Goal: Information Seeking & Learning: Learn about a topic

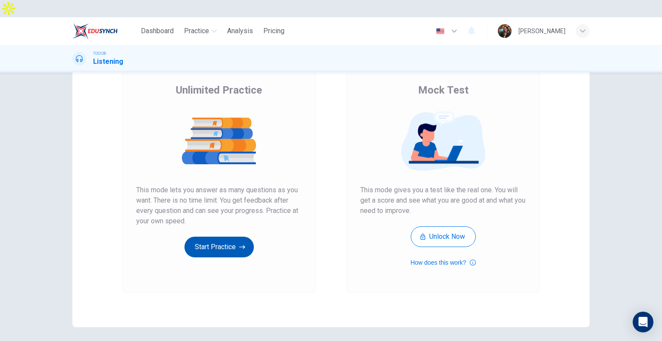
scroll to position [46, 0]
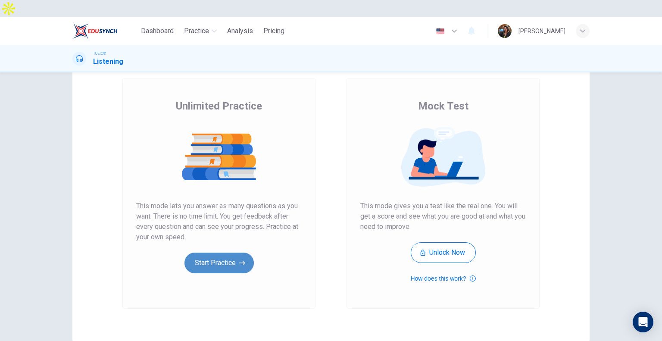
click at [228, 253] on button "Start Practice" at bounding box center [218, 263] width 69 height 21
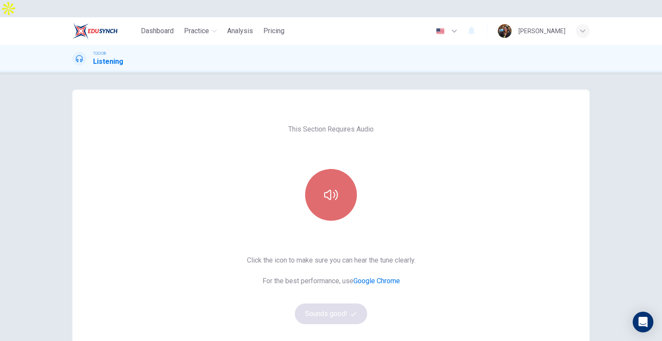
click at [326, 185] on button "button" at bounding box center [331, 195] width 52 height 52
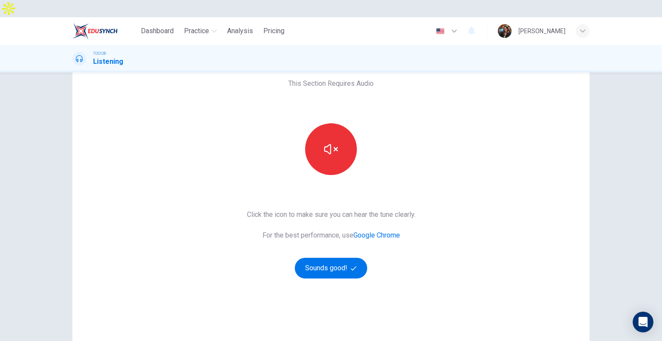
scroll to position [45, 0]
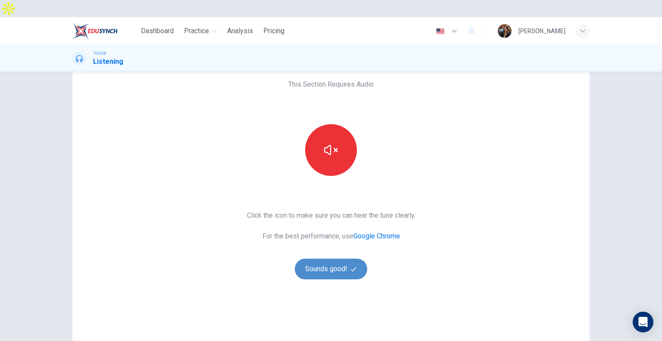
click at [323, 259] on button "Sounds good!" at bounding box center [331, 269] width 72 height 21
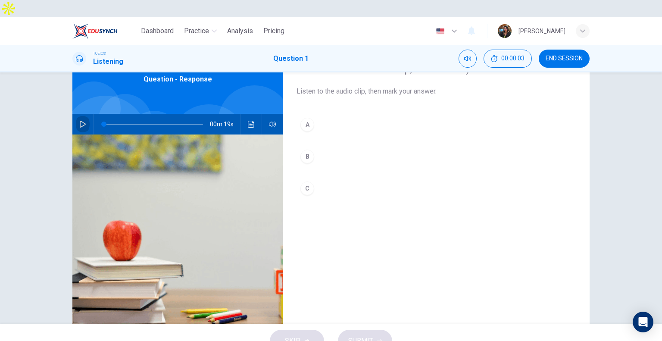
click at [81, 114] on button "button" at bounding box center [83, 124] width 14 height 21
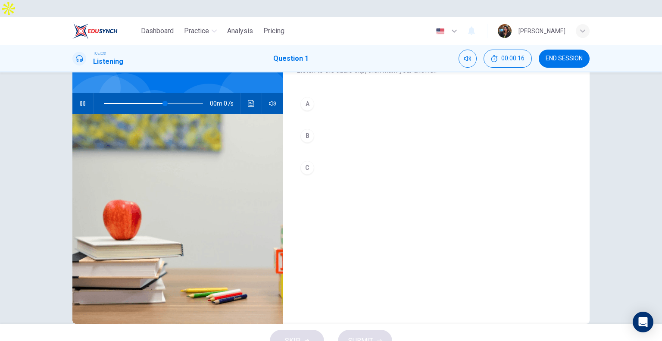
scroll to position [66, 0]
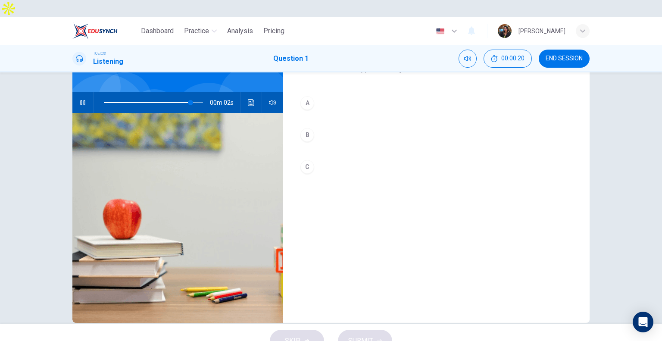
click at [310, 128] on div "B" at bounding box center [307, 135] width 14 height 14
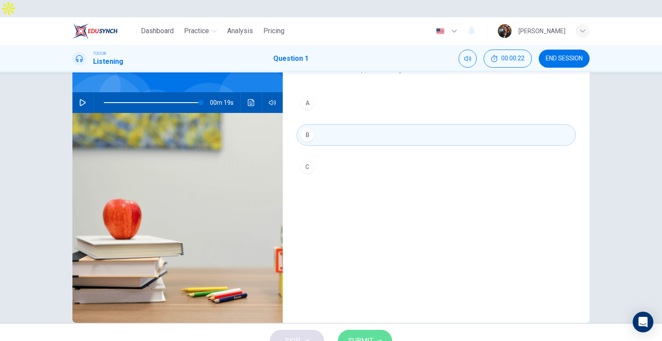
type input "0"
click at [355, 334] on button "SUBMIT" at bounding box center [365, 341] width 54 height 22
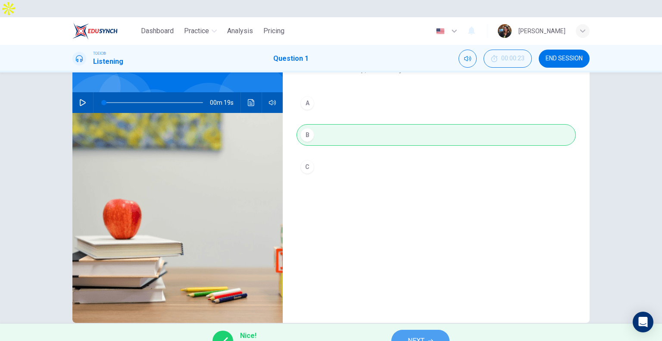
click at [417, 332] on button "NEXT" at bounding box center [420, 341] width 58 height 22
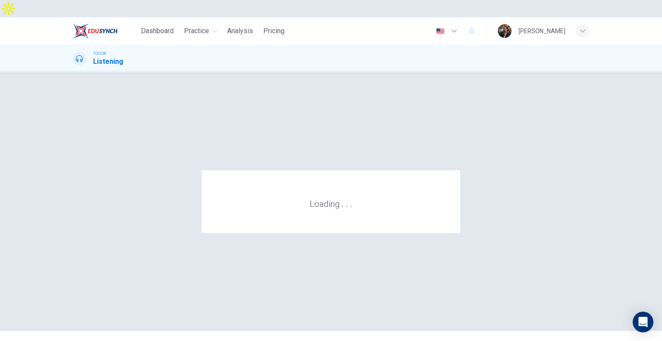
scroll to position [0, 0]
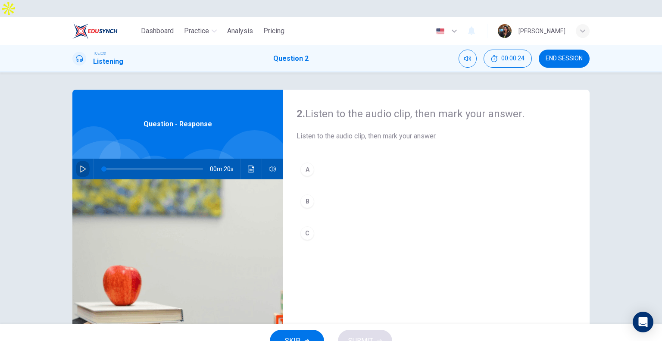
click at [83, 159] on button "button" at bounding box center [83, 169] width 14 height 21
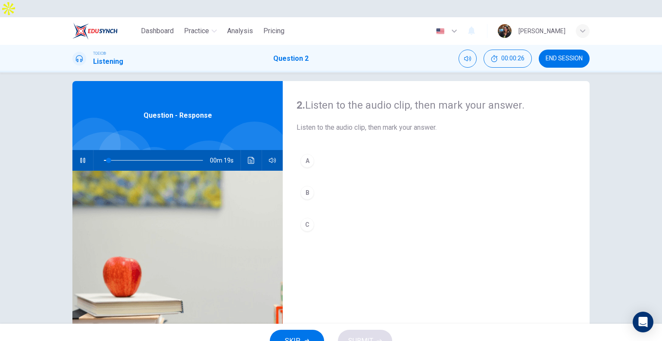
scroll to position [10, 0]
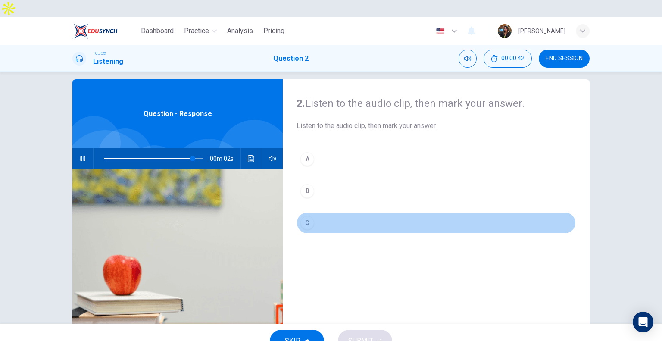
click at [306, 216] on div "C" at bounding box center [307, 223] width 14 height 14
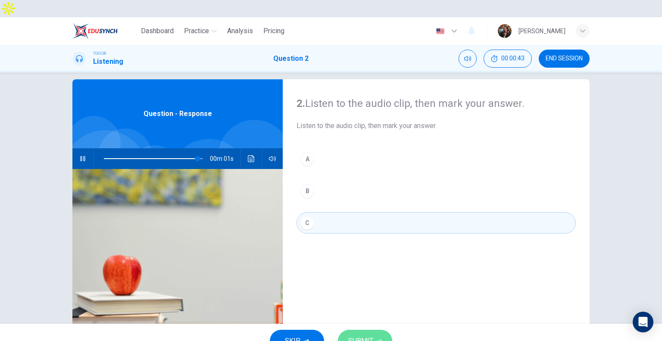
click at [354, 335] on span "SUBMIT" at bounding box center [360, 341] width 25 height 12
type input "0"
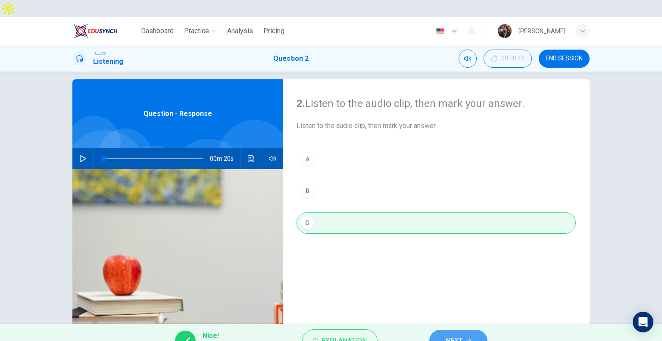
click at [444, 330] on button "NEXT" at bounding box center [458, 341] width 58 height 22
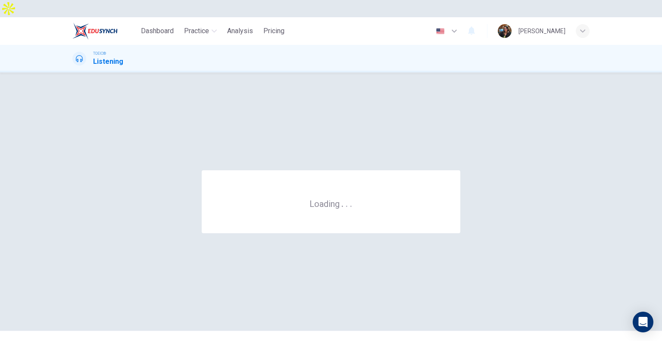
scroll to position [0, 0]
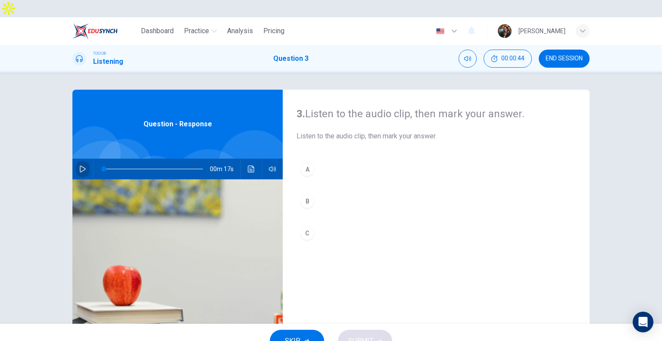
click at [80, 166] on icon "button" at bounding box center [83, 169] width 6 height 7
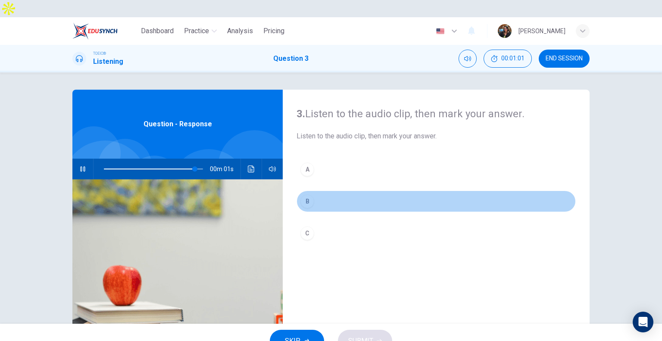
click at [304, 194] on div "B" at bounding box center [307, 201] width 14 height 14
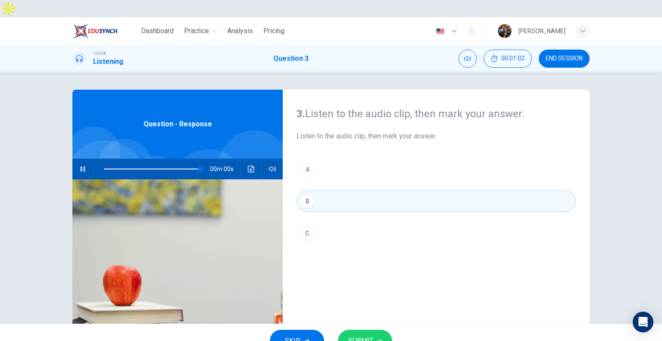
type input "0"
click at [362, 335] on span "SUBMIT" at bounding box center [360, 341] width 25 height 12
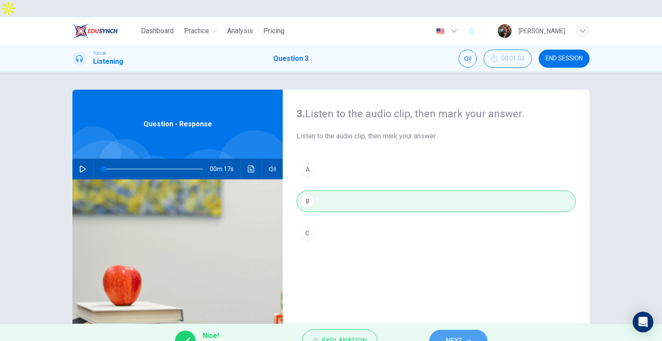
click at [456, 335] on span "NEXT" at bounding box center [454, 341] width 17 height 12
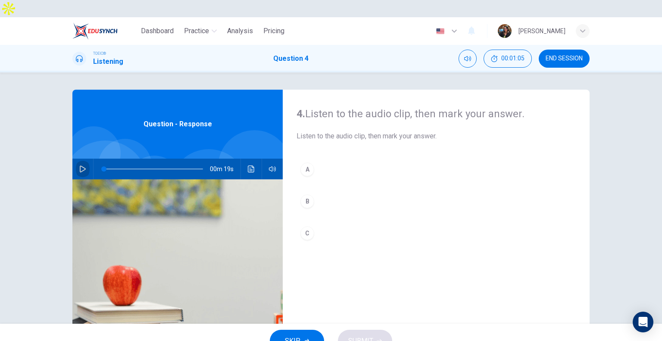
click at [83, 159] on button "button" at bounding box center [83, 169] width 14 height 21
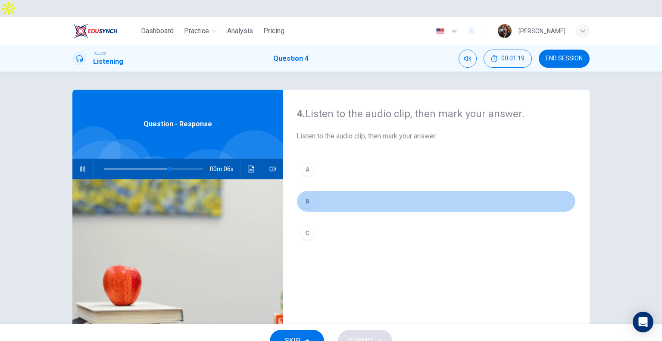
click at [302, 194] on div "B" at bounding box center [307, 201] width 14 height 14
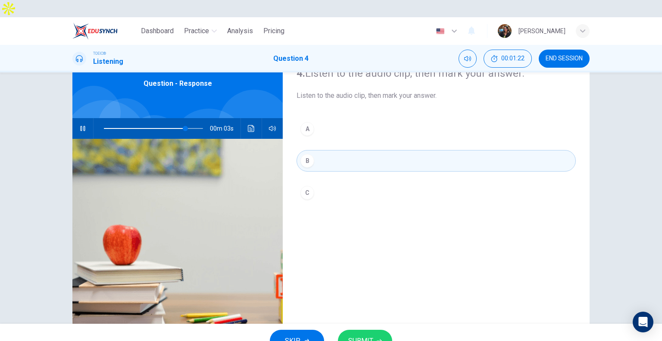
scroll to position [41, 0]
click at [367, 335] on span "SUBMIT" at bounding box center [360, 341] width 25 height 12
type input "0"
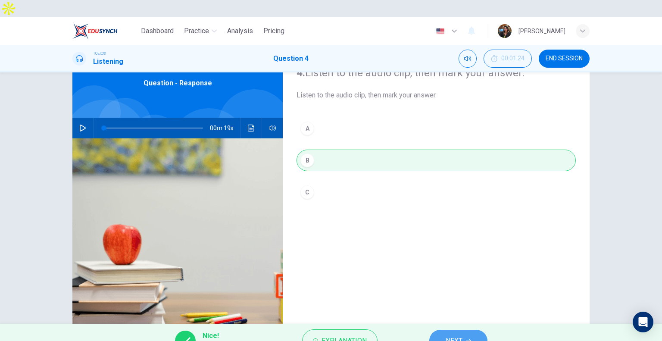
click at [459, 335] on span "NEXT" at bounding box center [454, 341] width 17 height 12
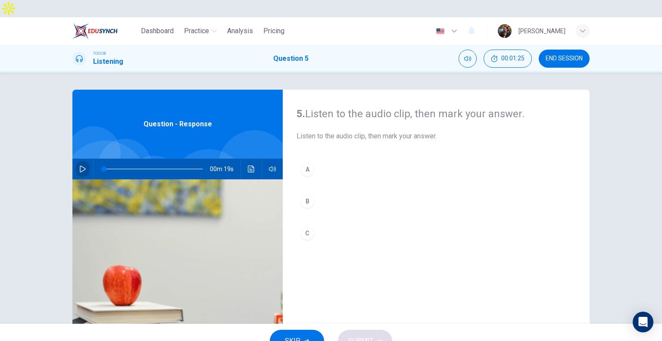
click at [80, 159] on button "button" at bounding box center [83, 169] width 14 height 21
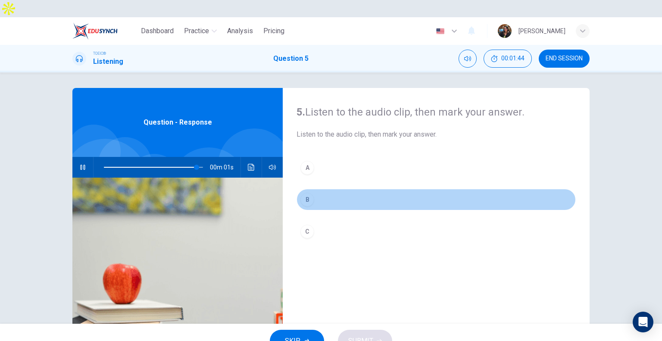
click at [308, 193] on div "B" at bounding box center [307, 200] width 14 height 14
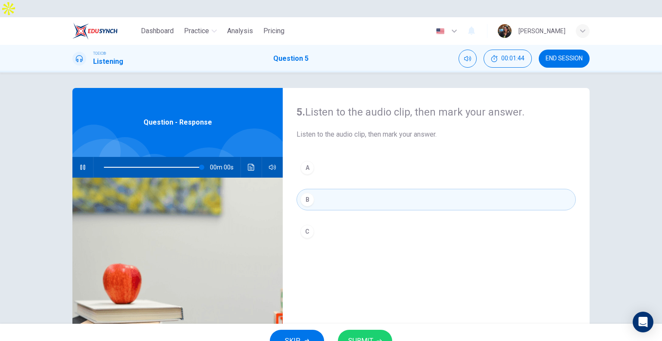
type input "0"
click at [356, 335] on span "SUBMIT" at bounding box center [360, 341] width 25 height 12
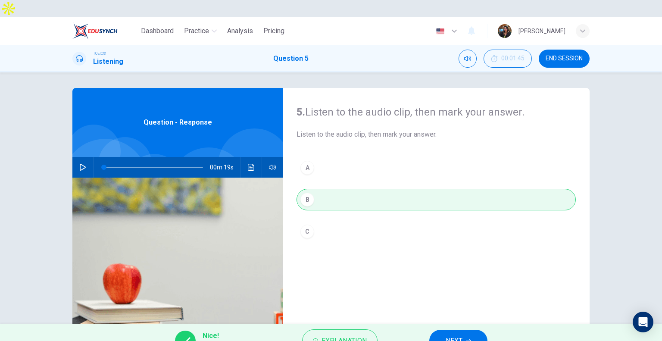
click at [439, 330] on button "NEXT" at bounding box center [458, 341] width 58 height 22
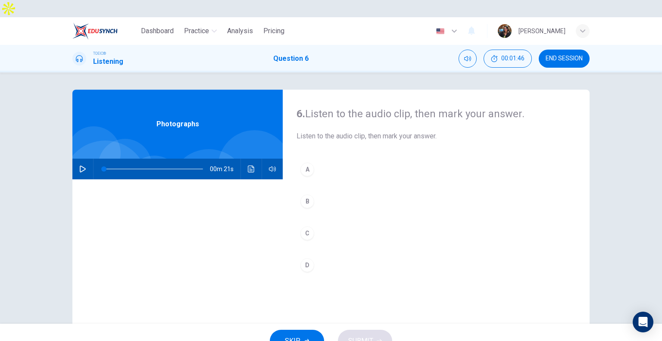
scroll to position [45, 0]
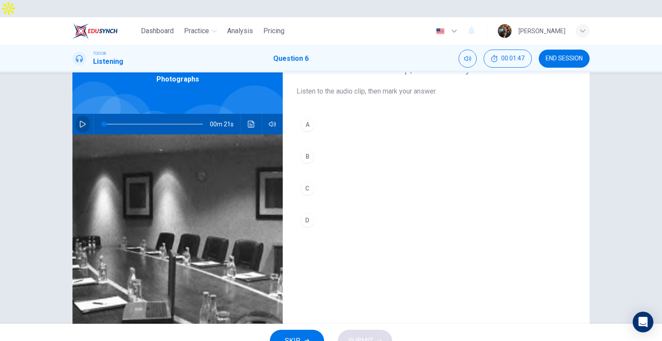
click at [76, 114] on button "button" at bounding box center [83, 124] width 14 height 21
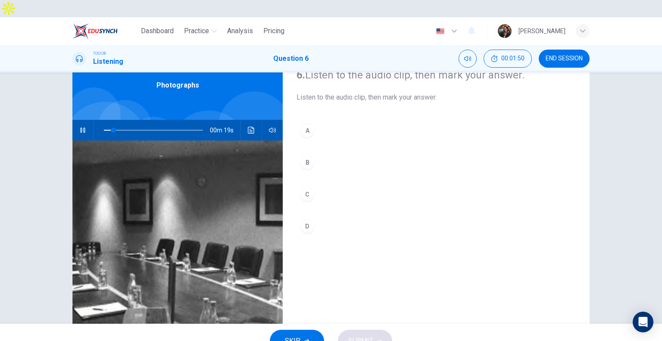
scroll to position [40, 0]
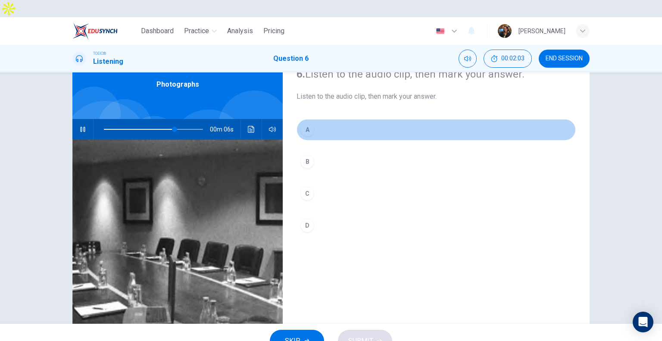
click at [311, 123] on div "A" at bounding box center [307, 130] width 14 height 14
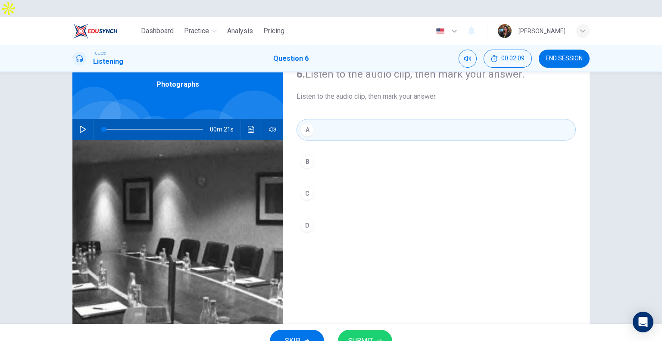
type input "0"
click at [366, 335] on span "SUBMIT" at bounding box center [360, 341] width 25 height 12
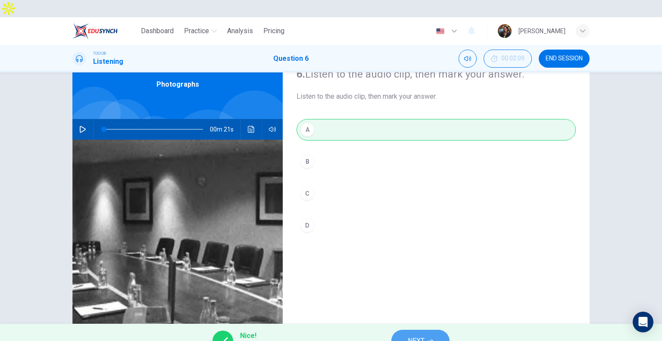
click at [408, 335] on span "NEXT" at bounding box center [416, 341] width 17 height 12
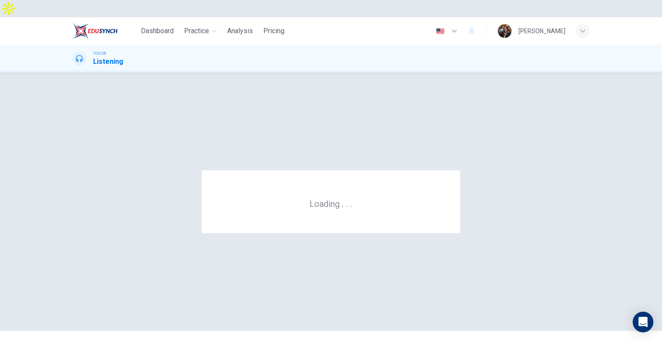
scroll to position [0, 0]
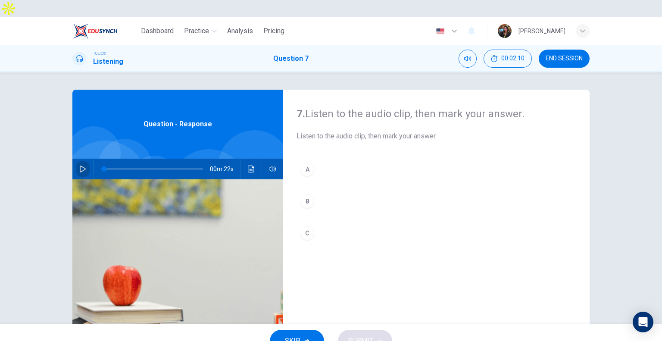
click at [79, 166] on icon "button" at bounding box center [82, 169] width 7 height 7
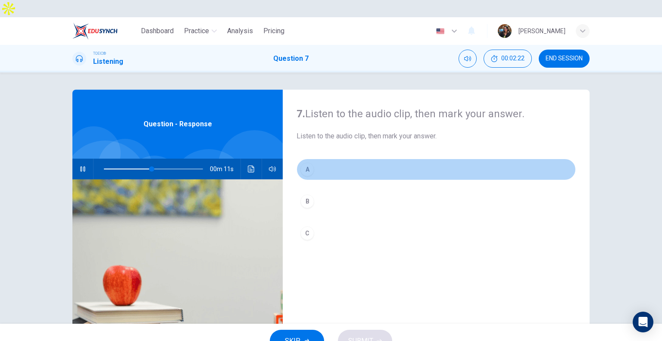
click at [309, 163] on div "A" at bounding box center [307, 170] width 14 height 14
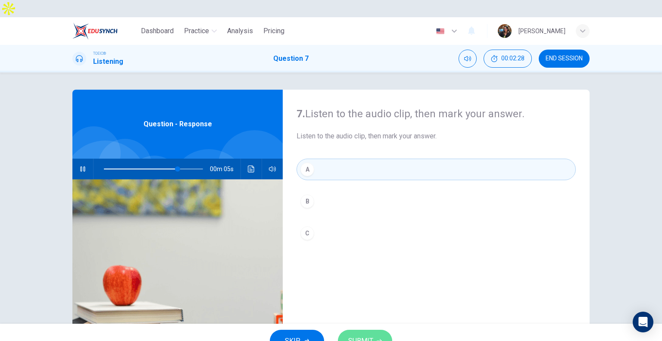
click at [367, 330] on button "SUBMIT" at bounding box center [365, 341] width 54 height 22
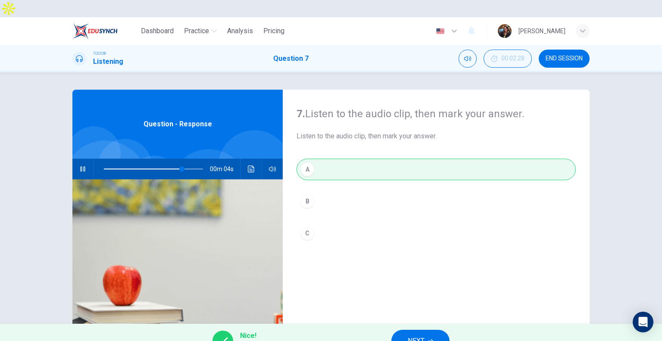
type input "83"
click at [419, 335] on span "NEXT" at bounding box center [416, 341] width 17 height 12
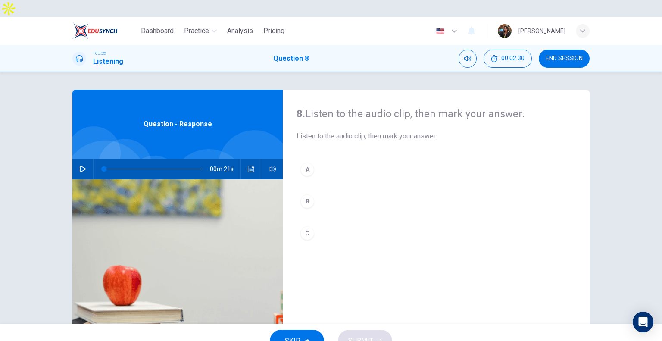
click at [73, 159] on div "00m 21s" at bounding box center [177, 169] width 210 height 21
click at [76, 159] on button "button" at bounding box center [83, 169] width 14 height 21
type input "0"
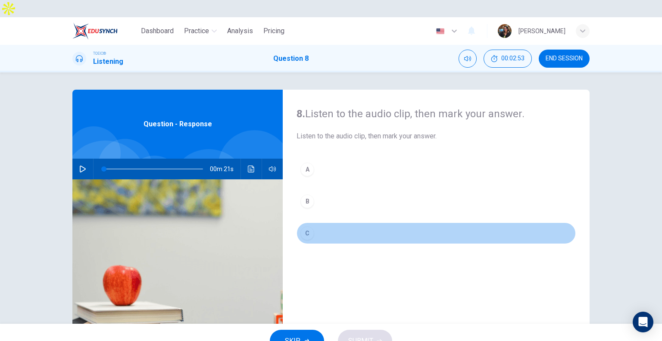
click at [309, 226] on div "C" at bounding box center [307, 233] width 14 height 14
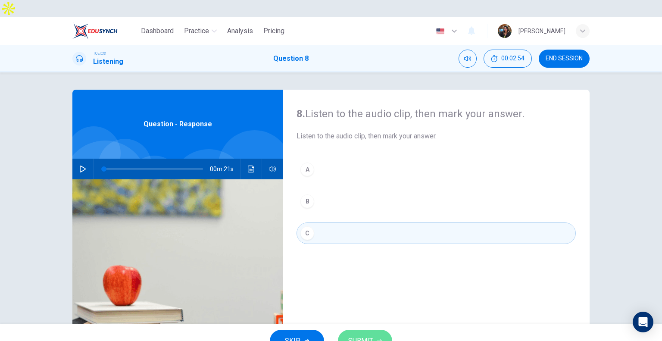
click at [367, 330] on button "SUBMIT" at bounding box center [365, 341] width 54 height 22
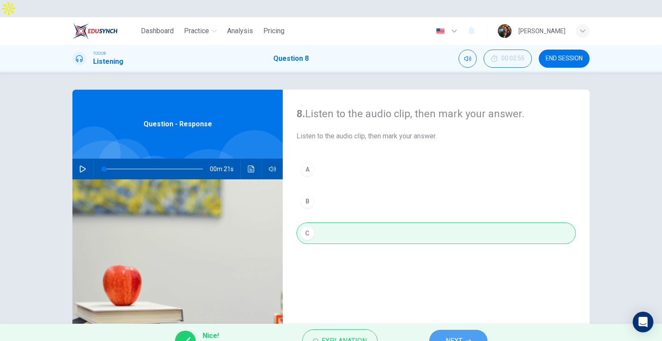
click at [441, 330] on button "NEXT" at bounding box center [458, 341] width 58 height 22
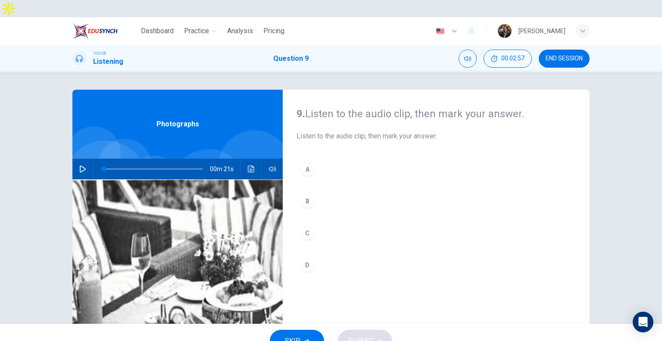
click at [73, 159] on div "00m 21s" at bounding box center [177, 169] width 210 height 21
click at [79, 166] on icon "button" at bounding box center [82, 169] width 7 height 7
type input "37"
